Goal: Check status: Check status

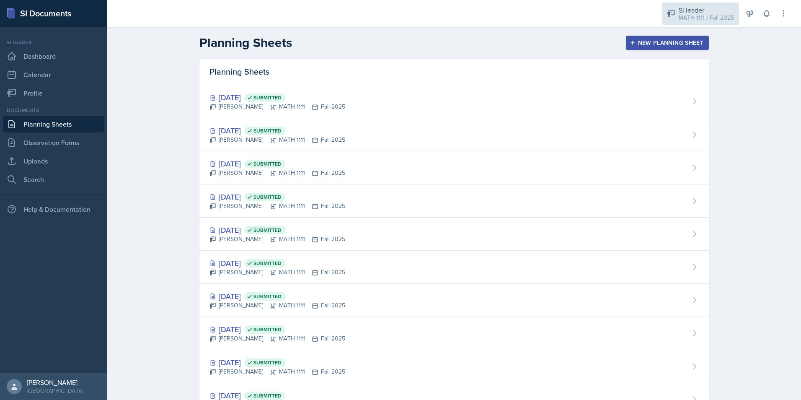
click at [715, 15] on div "MATH 1111 / Fall 2025" at bounding box center [706, 17] width 55 height 9
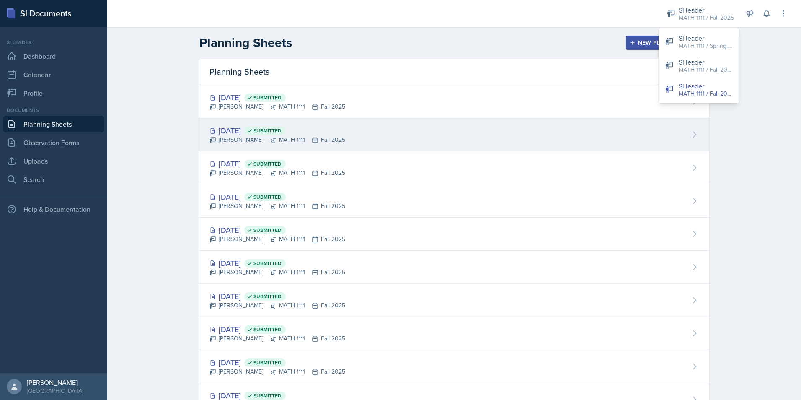
click at [236, 129] on div "[DATE] Submitted" at bounding box center [277, 130] width 136 height 11
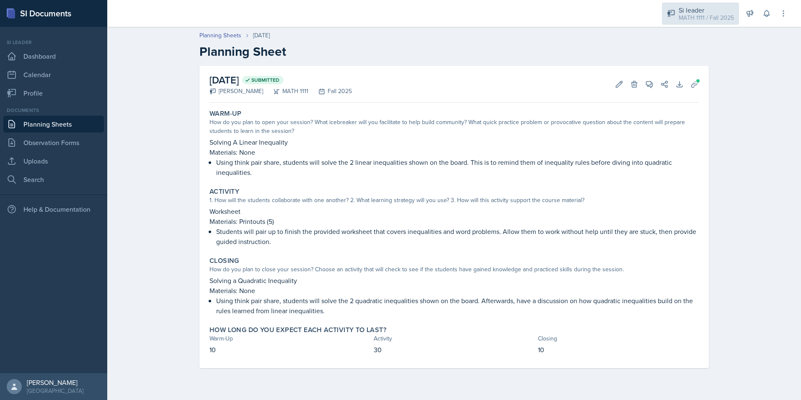
click at [692, 24] on div "Si leader MATH 1111 / Fall 2025" at bounding box center [700, 14] width 77 height 22
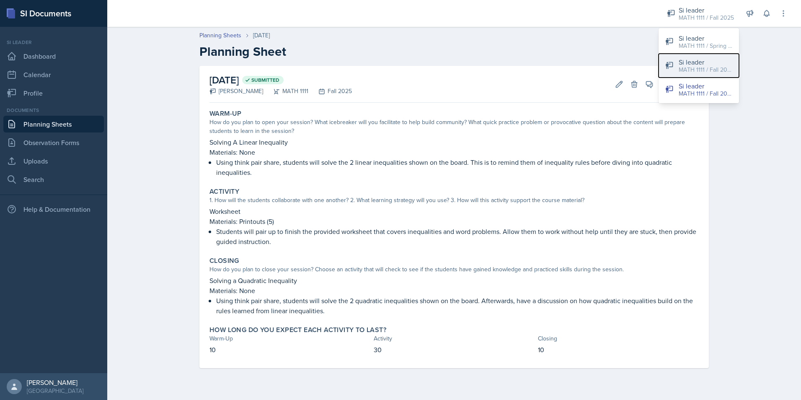
click at [714, 70] on div "MATH 1111 / Fall 2025" at bounding box center [706, 69] width 54 height 9
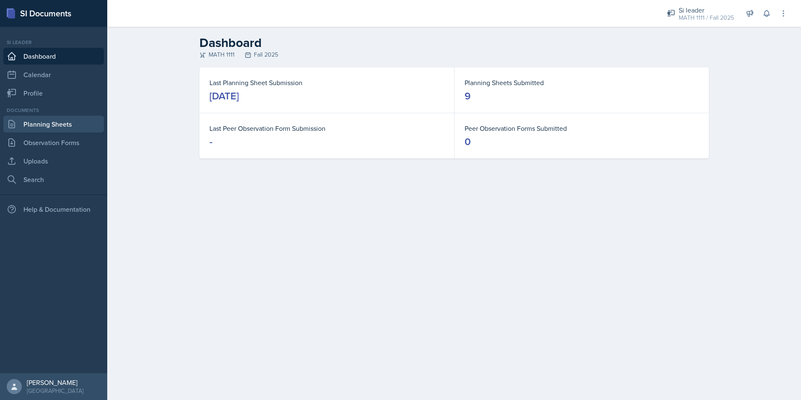
click at [47, 125] on link "Planning Sheets" at bounding box center [53, 124] width 101 height 17
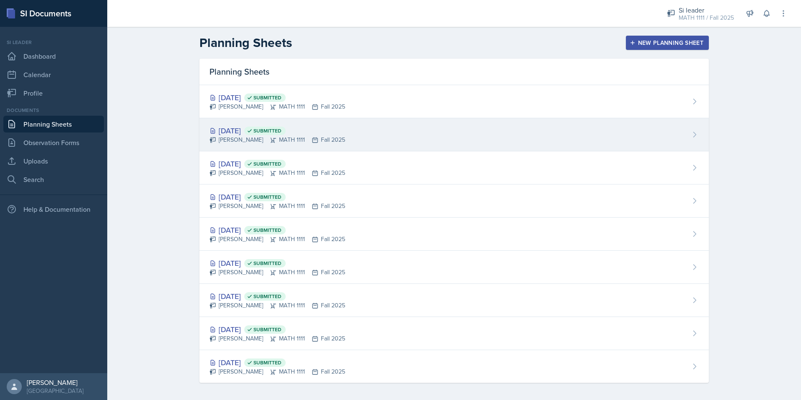
click at [228, 130] on div "[DATE] Submitted" at bounding box center [277, 130] width 136 height 11
